Goal: Task Accomplishment & Management: Manage account settings

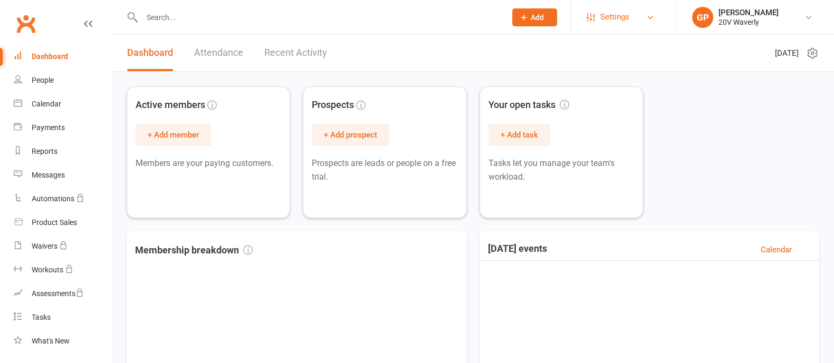
click at [633, 20] on link "Settings" at bounding box center [622, 17] width 73 height 24
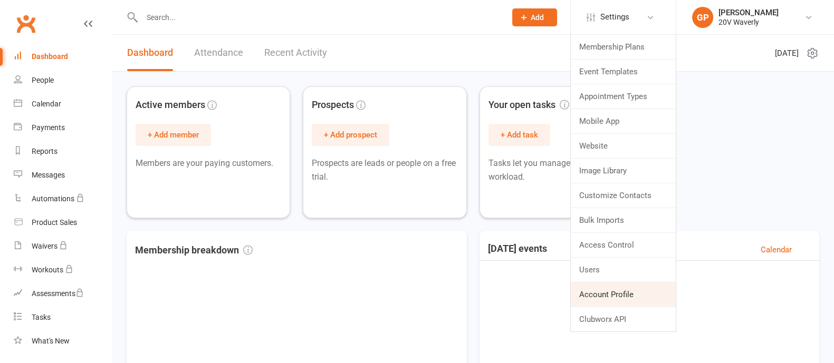
click at [606, 296] on link "Account Profile" at bounding box center [622, 295] width 105 height 24
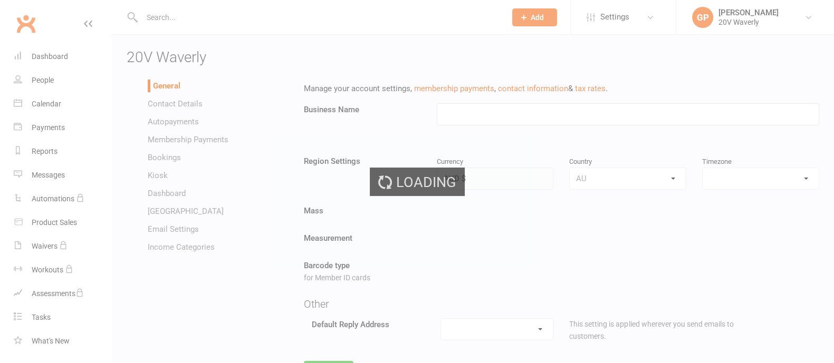
type input "20V Waverly"
select select "Australia/Sydney"
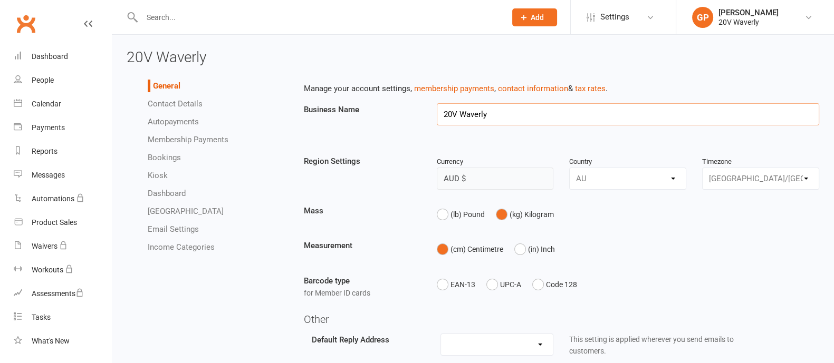
drag, startPoint x: 490, startPoint y: 114, endPoint x: 460, endPoint y: 112, distance: 30.7
click at [460, 112] on input "20V Waverly" at bounding box center [628, 114] width 382 height 22
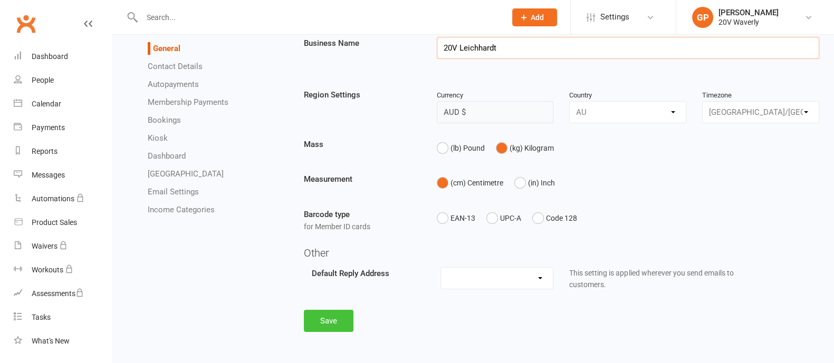
type input "20V Leichhardt"
click at [327, 319] on button "Save" at bounding box center [329, 321] width 50 height 22
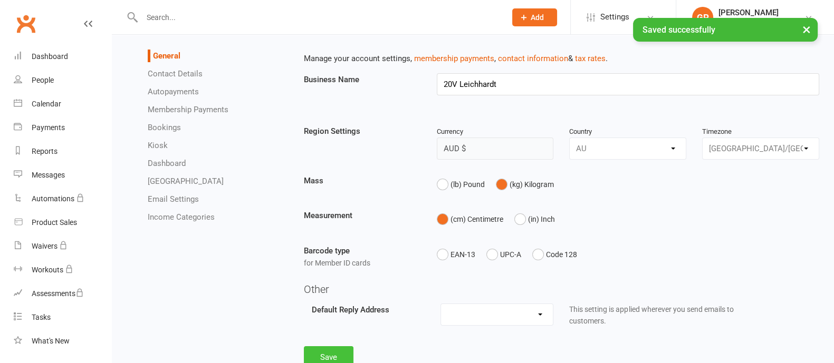
scroll to position [0, 0]
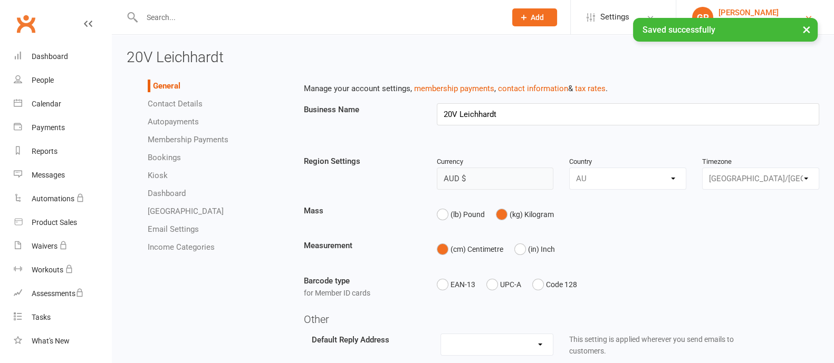
click at [753, 8] on div "[PERSON_NAME]" at bounding box center [748, 12] width 60 height 9
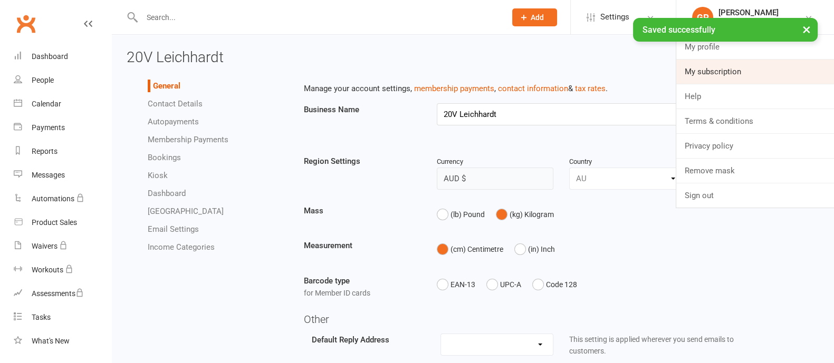
click at [710, 75] on link "My subscription" at bounding box center [755, 72] width 158 height 24
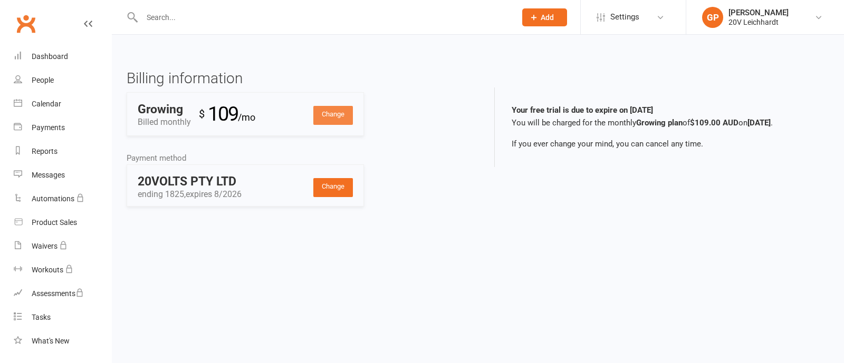
click at [328, 111] on link "Change" at bounding box center [333, 115] width 40 height 19
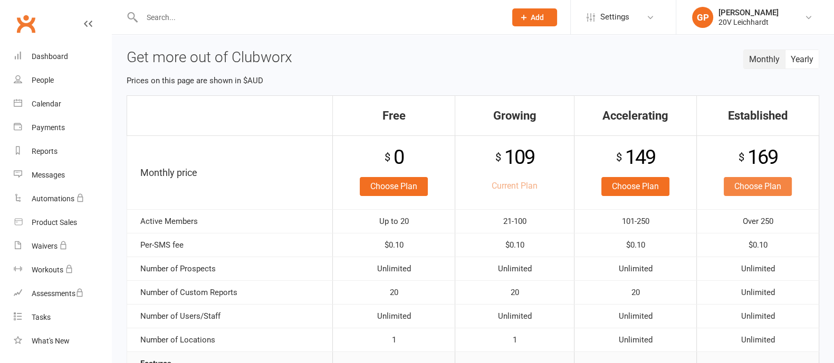
click at [766, 182] on link "Choose Plan" at bounding box center [757, 186] width 68 height 19
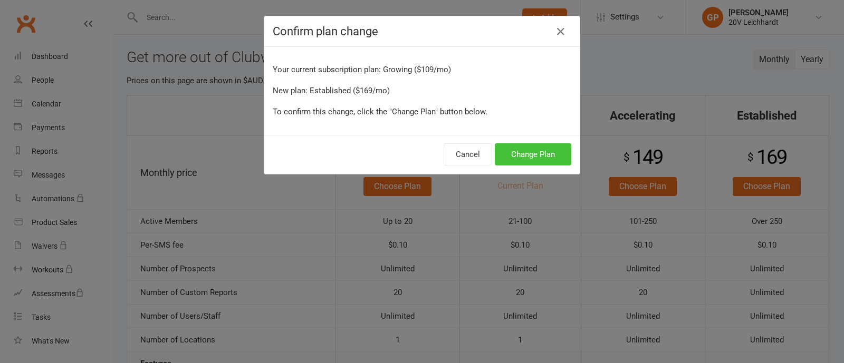
click at [531, 151] on button "Change Plan" at bounding box center [533, 154] width 76 height 22
